Goal: Complete application form

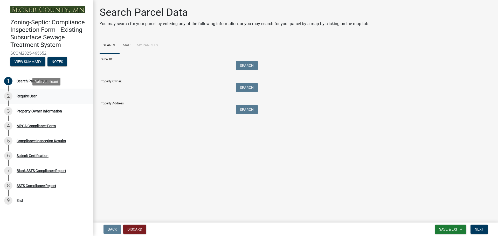
click at [27, 96] on div "Require User" at bounding box center [27, 96] width 20 height 4
click at [138, 66] on input "Parcel ID:" at bounding box center [164, 66] width 128 height 11
click at [124, 44] on link "Map" at bounding box center [126, 45] width 14 height 17
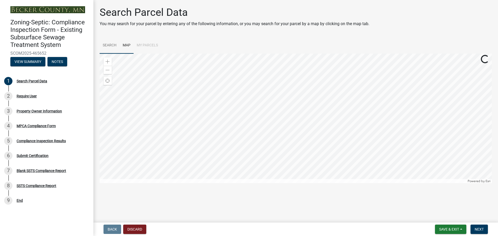
click at [107, 48] on link "Search" at bounding box center [110, 45] width 20 height 17
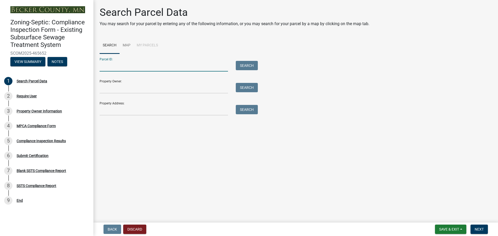
click at [165, 64] on input "Parcel ID:" at bounding box center [164, 66] width 128 height 11
type input "090565000"
click at [248, 66] on button "Search" at bounding box center [247, 65] width 22 height 9
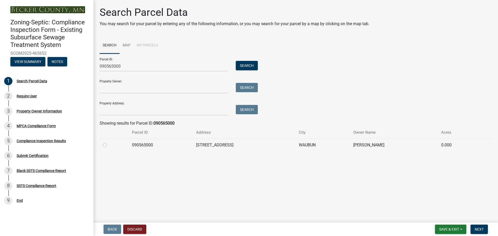
click at [385, 143] on td "[PERSON_NAME]" at bounding box center [394, 145] width 88 height 13
click at [478, 231] on span "Next" at bounding box center [478, 229] width 9 height 4
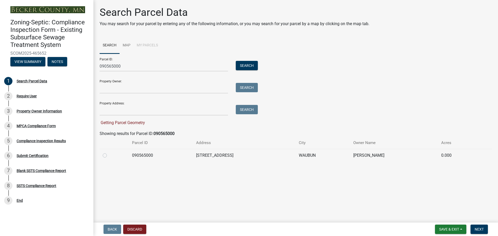
click at [130, 134] on div "Showing results for Parcel ID: 090565000" at bounding box center [296, 134] width 392 height 6
click at [109, 152] on label at bounding box center [109, 152] width 0 height 0
click at [109, 156] on input "radio" at bounding box center [110, 153] width 3 height 3
radio input "true"
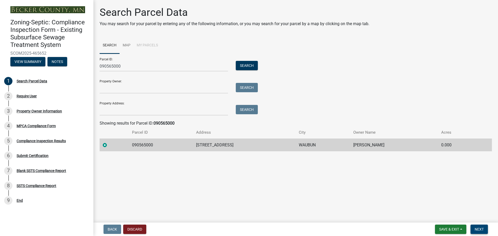
click at [479, 229] on span "Next" at bounding box center [478, 229] width 9 height 4
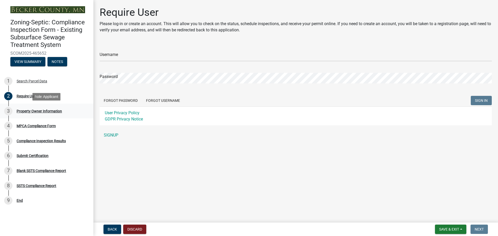
click at [43, 109] on div "3 Property Owner Information" at bounding box center [44, 111] width 81 height 8
click at [107, 137] on link "SIGNUP" at bounding box center [296, 135] width 392 height 10
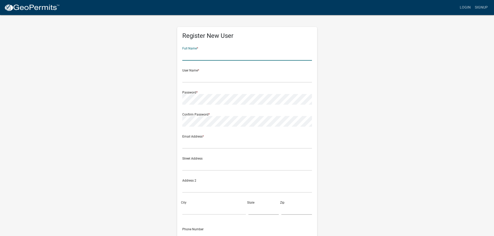
click at [213, 56] on input "text" at bounding box center [247, 55] width 130 height 11
click at [372, 118] on div "Register New User Full Name * User Name * Password * Confirm Password * Email A…" at bounding box center [246, 153] width 295 height 277
click at [413, 97] on wm-register-view "more_horiz Login Signup Register New User Full Name * User Name * Password * Co…" at bounding box center [247, 146] width 494 height 292
click at [207, 55] on input "text" at bounding box center [247, 55] width 130 height 11
type input "[PERSON_NAME]"
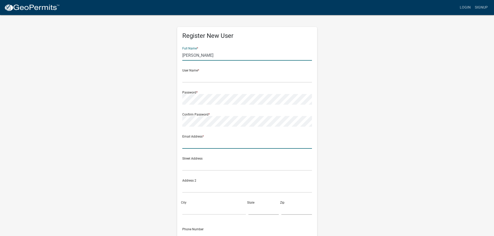
type input "[PERSON_NAME][EMAIL_ADDRESS][DOMAIN_NAME]"
type input "[STREET_ADDRESS]"
type input "BEMIDJI"
type input "[US_STATE]"
type input "56601"
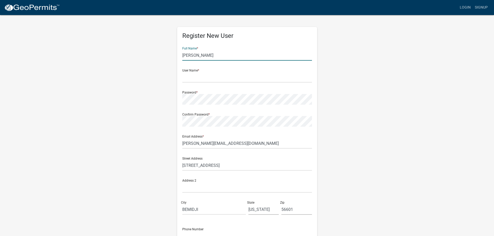
type input "2185360326"
click at [216, 77] on input "text" at bounding box center [247, 77] width 130 height 11
type input "KDISeptic"
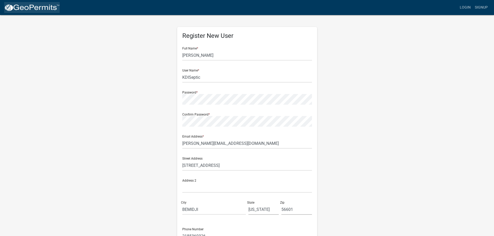
click at [34, 10] on img at bounding box center [31, 8] width 55 height 8
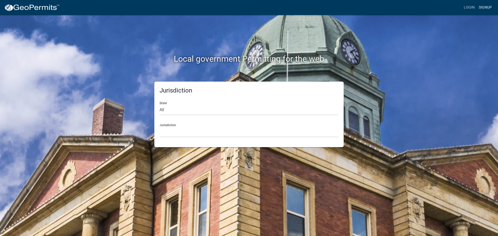
click at [483, 6] on link "Signup" at bounding box center [484, 8] width 17 height 10
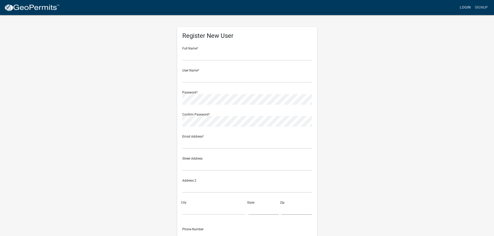
click at [464, 6] on link "Login" at bounding box center [464, 8] width 15 height 10
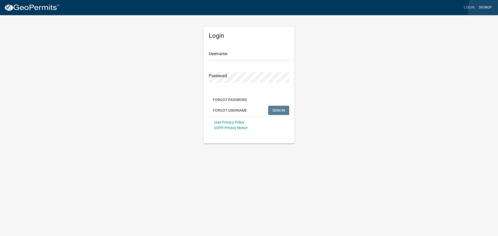
click at [489, 9] on link "Signup" at bounding box center [484, 8] width 17 height 10
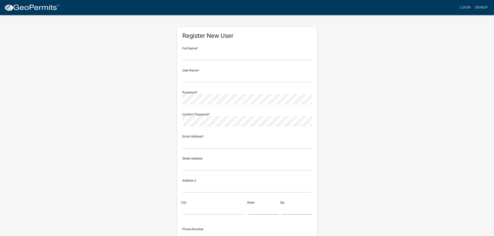
click at [32, 7] on img at bounding box center [31, 8] width 55 height 8
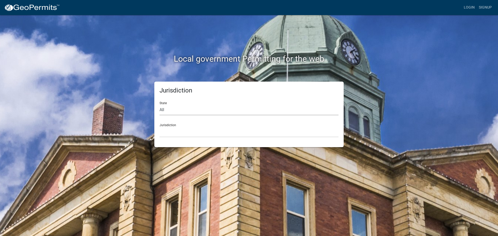
click at [183, 110] on select "All [US_STATE] [US_STATE] [US_STATE] [US_STATE] [US_STATE] [US_STATE] [US_STATE…" at bounding box center [248, 110] width 179 height 11
select select "[US_STATE]"
click at [159, 105] on select "All [US_STATE] [US_STATE] [US_STATE] [US_STATE] [US_STATE] [US_STATE] [US_STATE…" at bounding box center [248, 110] width 179 height 11
click at [181, 129] on select "[GEOGRAPHIC_DATA], [US_STATE] [GEOGRAPHIC_DATA], [US_STATE] [GEOGRAPHIC_DATA], …" at bounding box center [248, 132] width 179 height 11
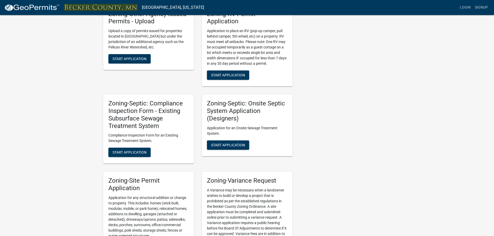
scroll to position [308, 0]
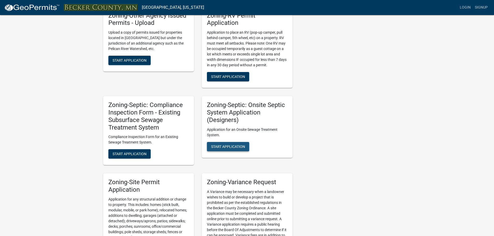
click at [226, 147] on span "Start Application" at bounding box center [228, 146] width 34 height 4
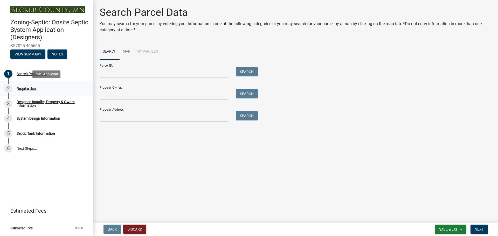
click at [51, 90] on div "2 Require User" at bounding box center [44, 88] width 81 height 8
click at [23, 89] on div "Require User" at bounding box center [27, 89] width 20 height 4
click at [58, 58] on button "Notes" at bounding box center [57, 53] width 20 height 9
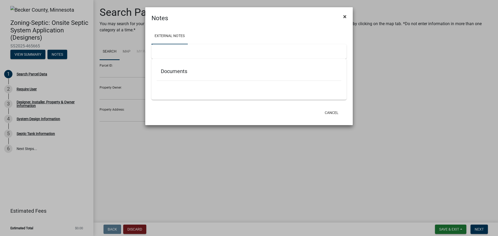
click at [344, 16] on span "×" at bounding box center [344, 16] width 3 height 7
